Goal: Communication & Community: Answer question/provide support

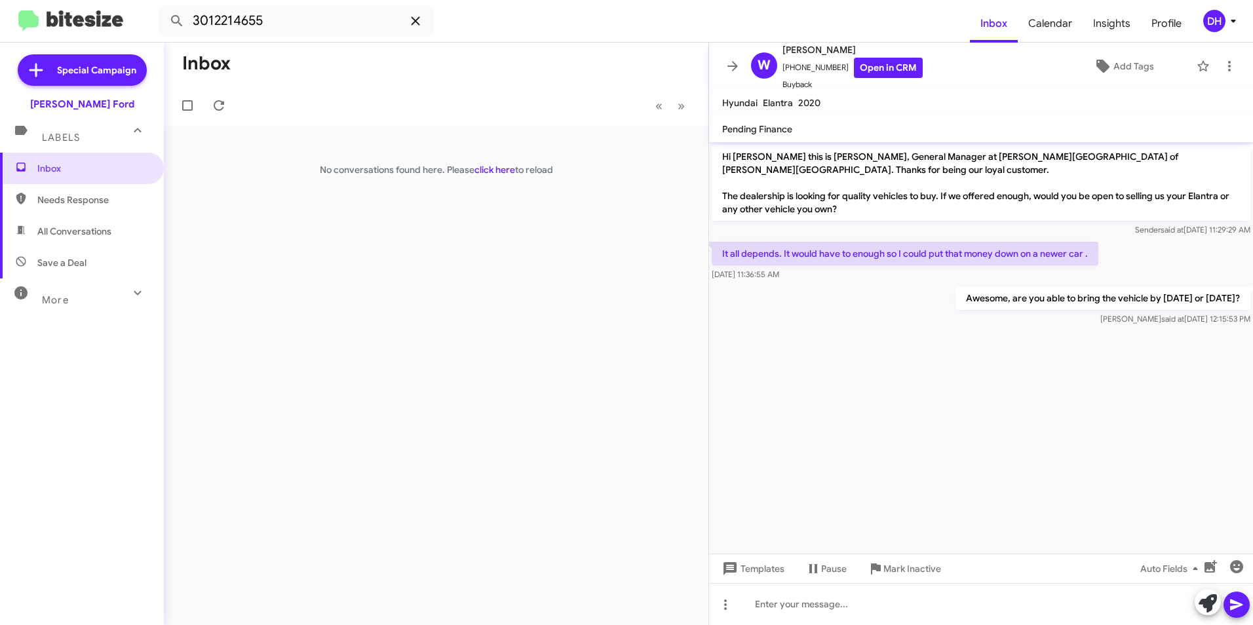
click at [413, 22] on icon at bounding box center [416, 21] width 16 height 16
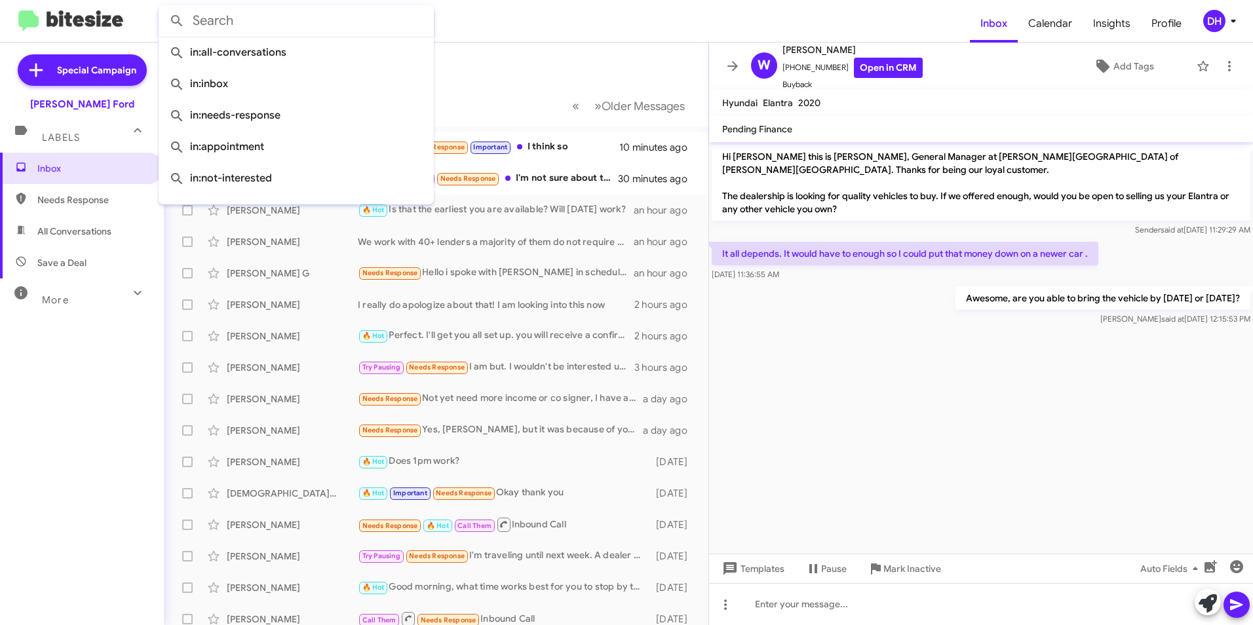
click at [484, 39] on mat-toolbar "Inbox Calendar Insights Profile DH" at bounding box center [626, 21] width 1253 height 42
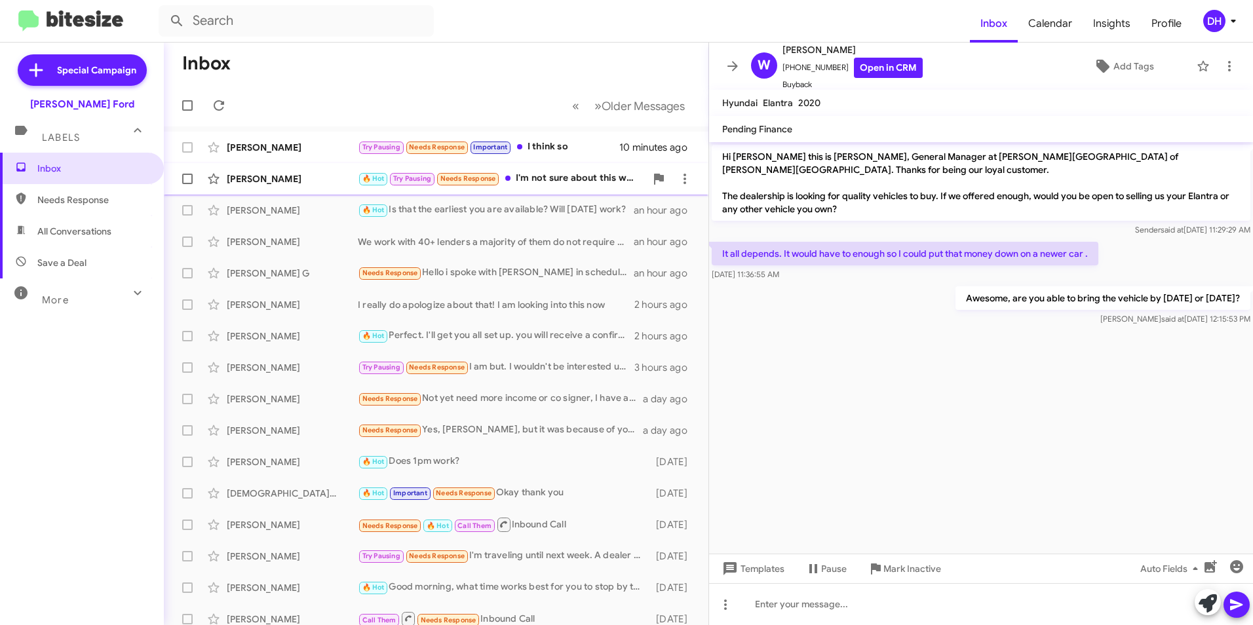
click at [528, 180] on div "🔥 Hot Try Pausing Needs Response I'm not sure about this week we can aim for [D…" at bounding box center [502, 178] width 288 height 15
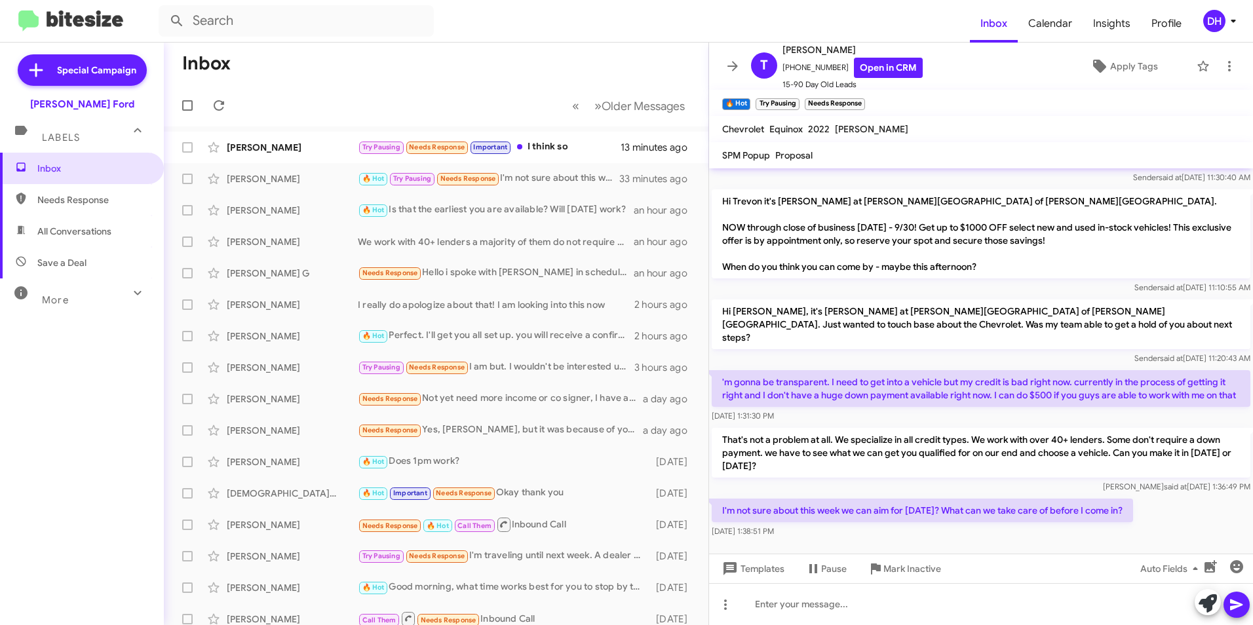
scroll to position [978, 0]
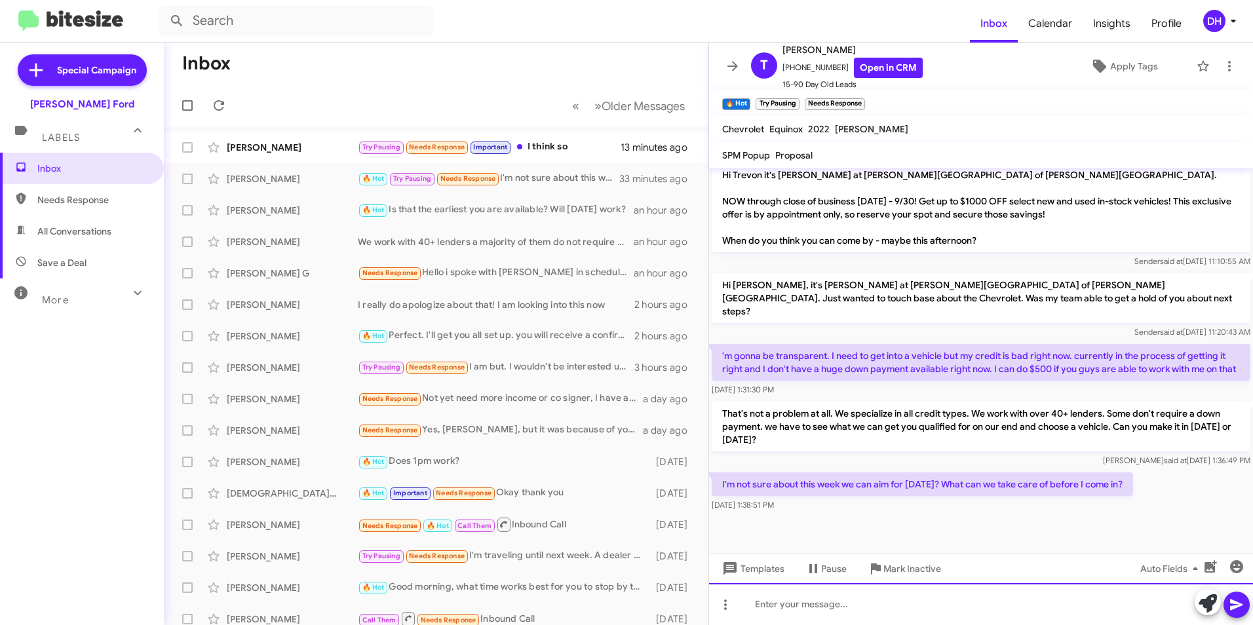
click at [874, 604] on div at bounding box center [981, 604] width 544 height 42
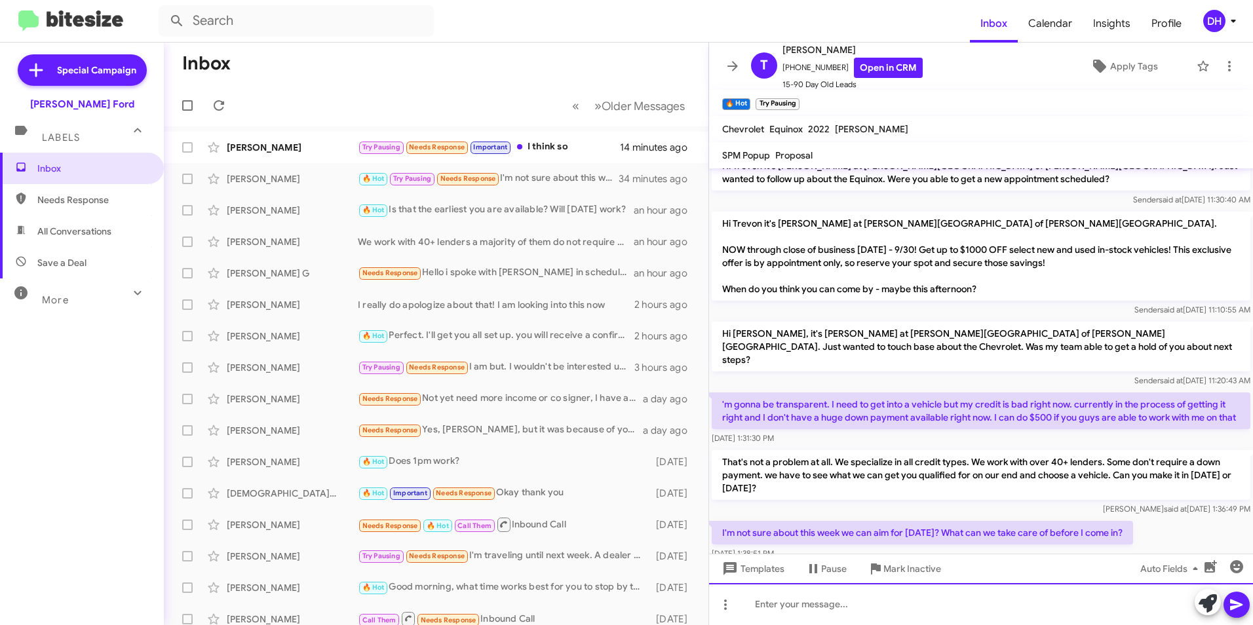
scroll to position [1339, 0]
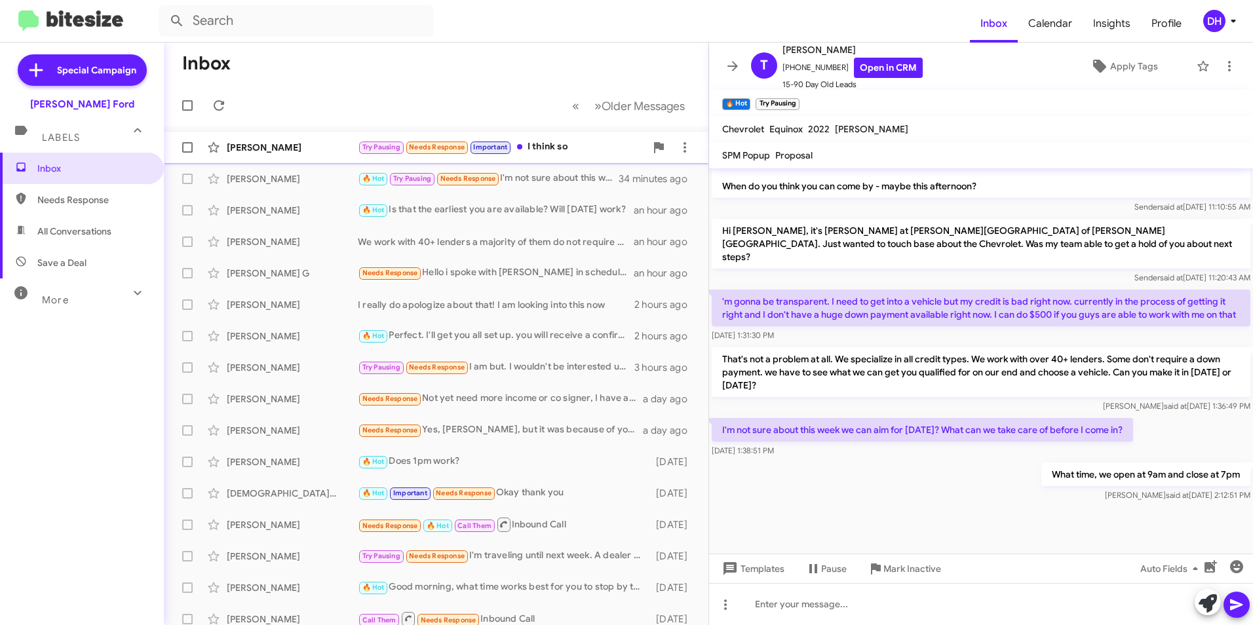
click at [545, 144] on div "Try Pausing Needs Response Important I think so" at bounding box center [502, 147] width 288 height 15
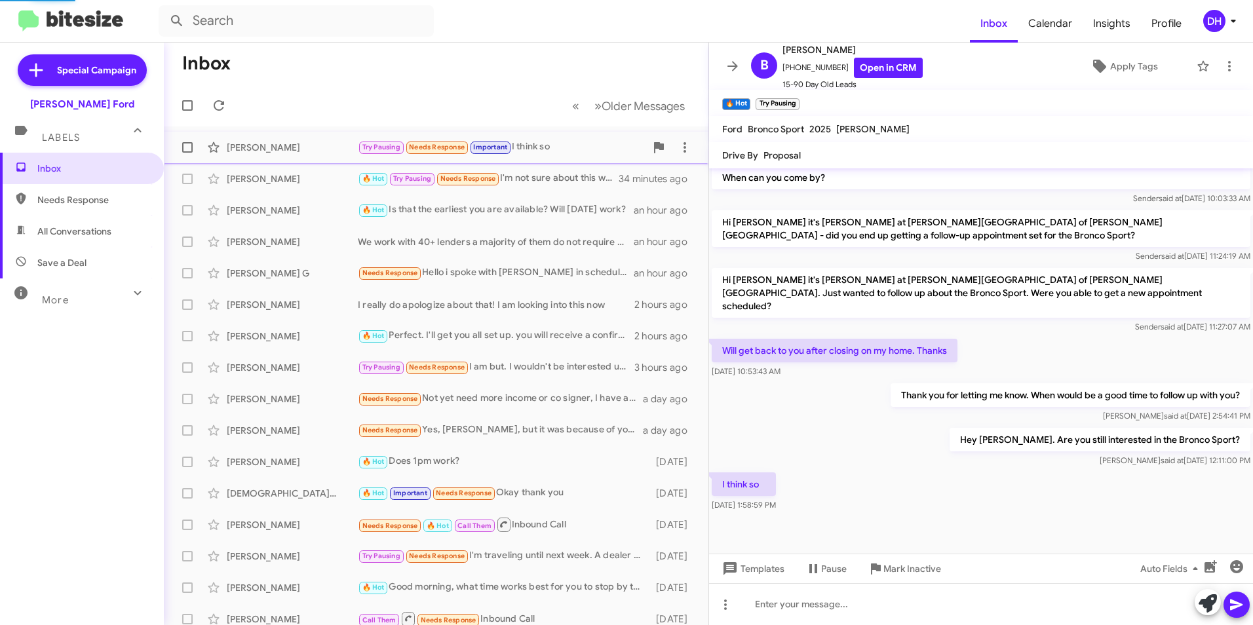
scroll to position [412, 0]
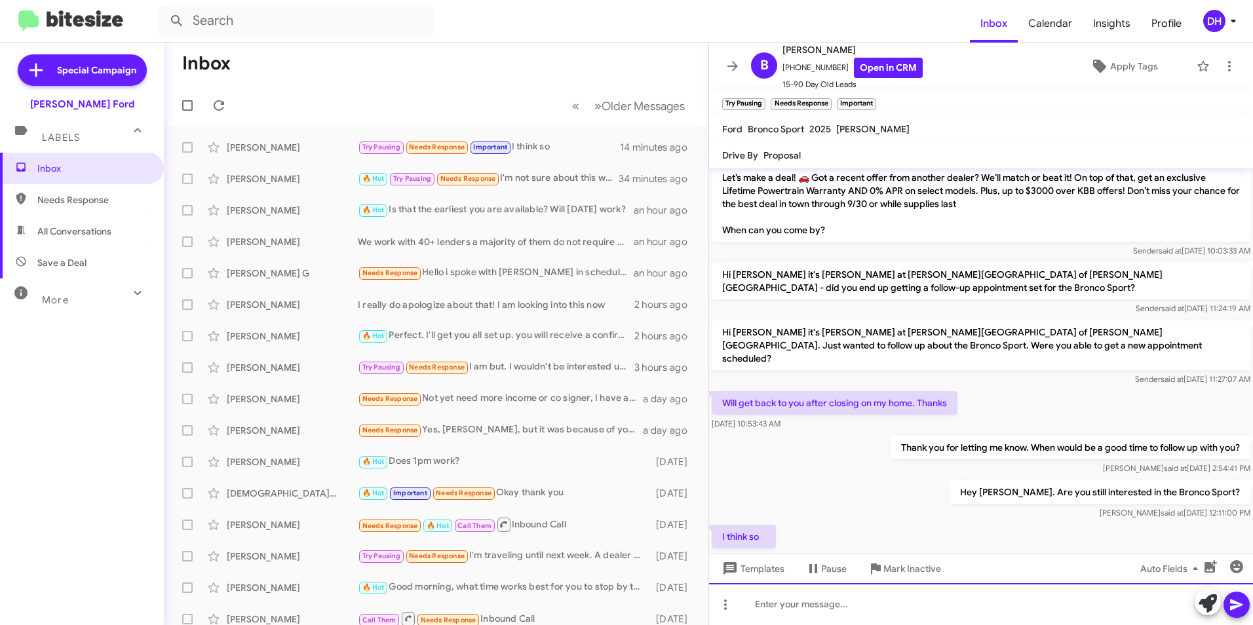
click at [781, 601] on div at bounding box center [981, 604] width 544 height 42
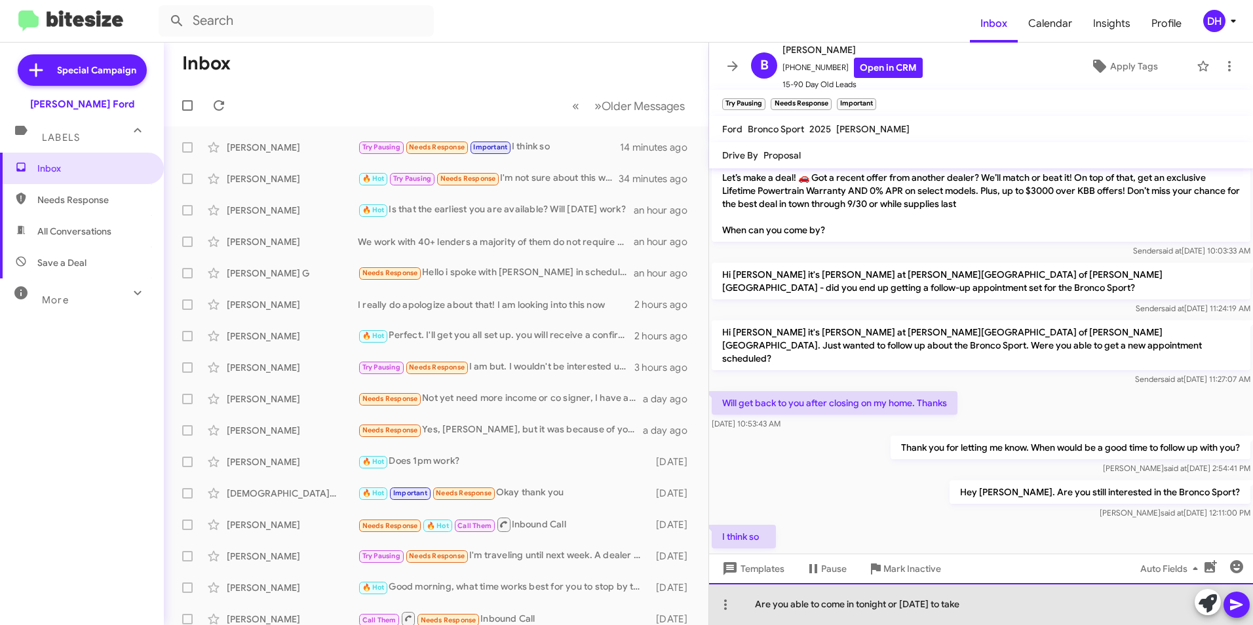
click at [1029, 613] on div "Are you able to come in tonight or [DATE] to take" at bounding box center [981, 604] width 544 height 42
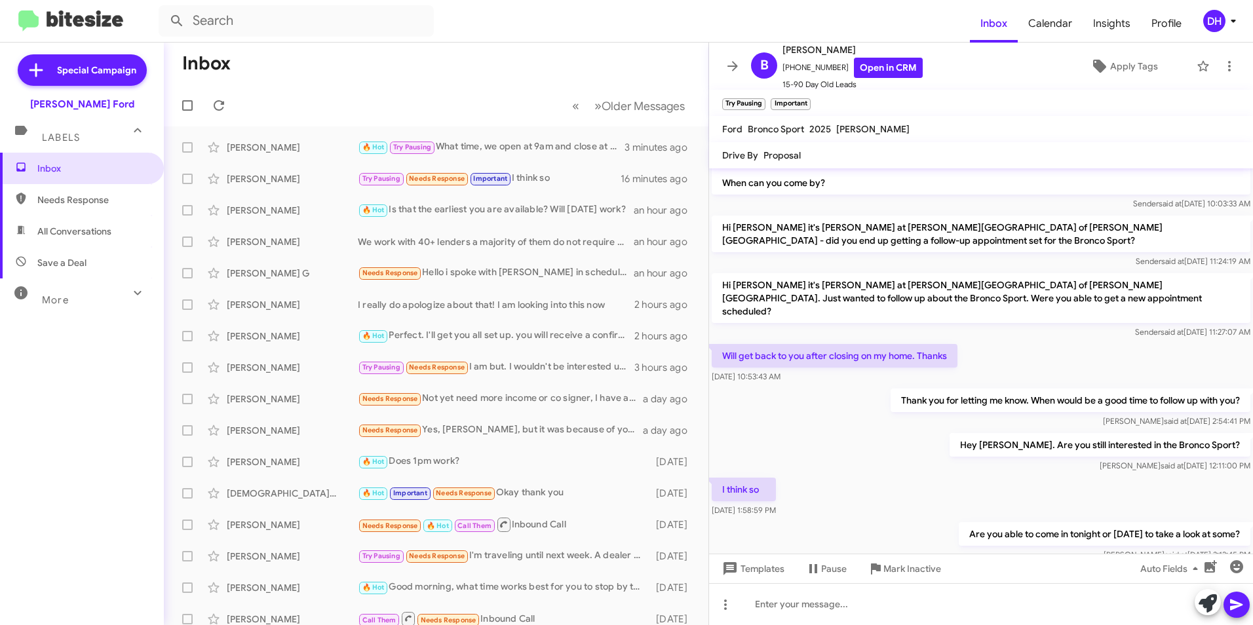
scroll to position [459, 0]
